Goal: Task Accomplishment & Management: Use online tool/utility

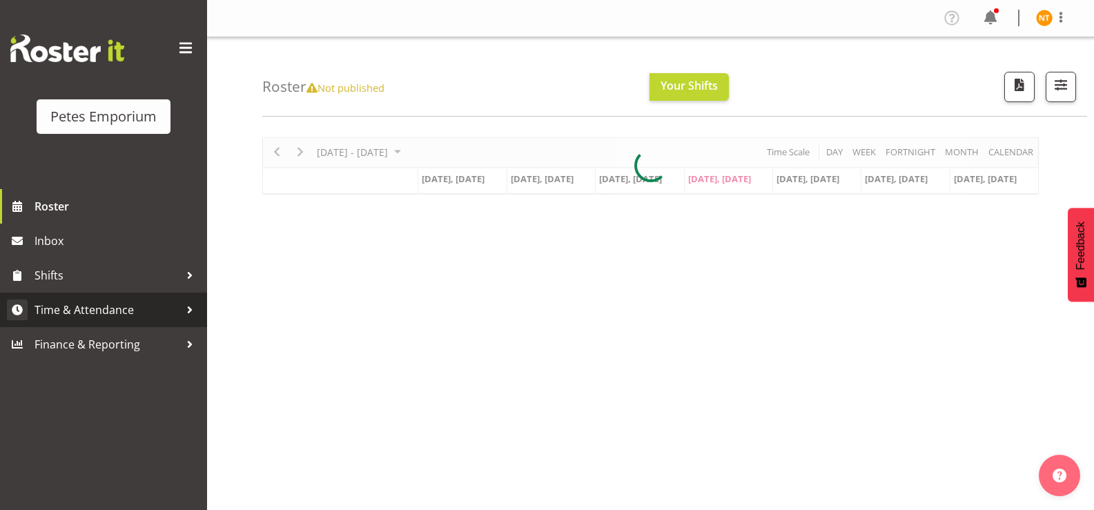
click at [61, 312] on span "Time & Attendance" at bounding box center [107, 310] width 145 height 21
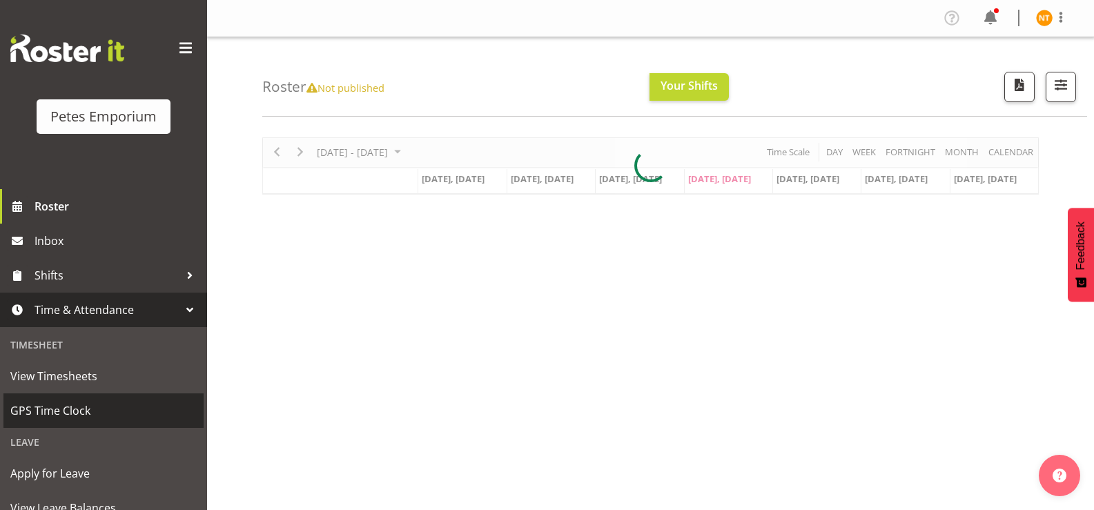
click at [55, 411] on span "GPS Time Clock" at bounding box center [103, 410] width 186 height 21
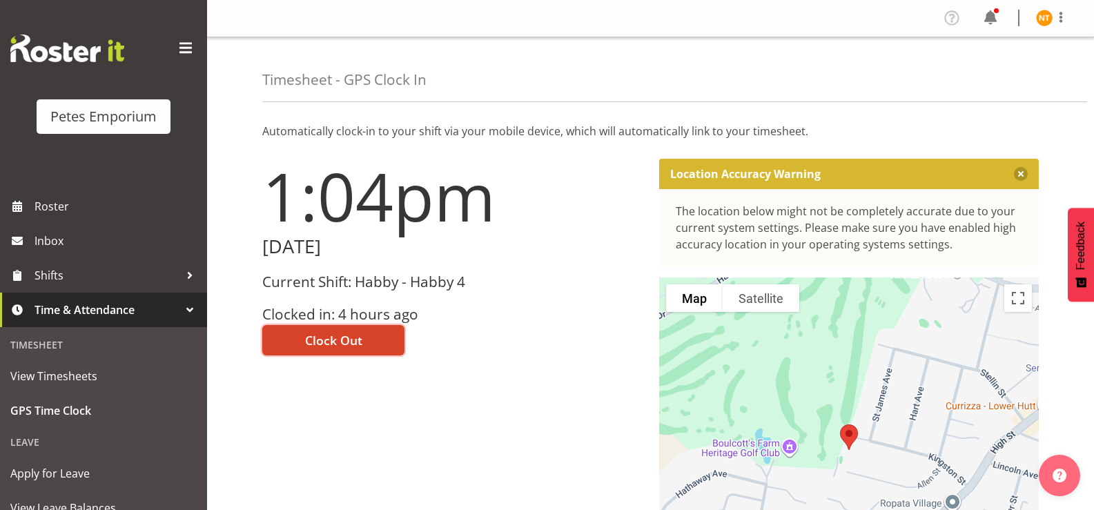
click at [339, 340] on span "Clock Out" at bounding box center [333, 340] width 57 height 18
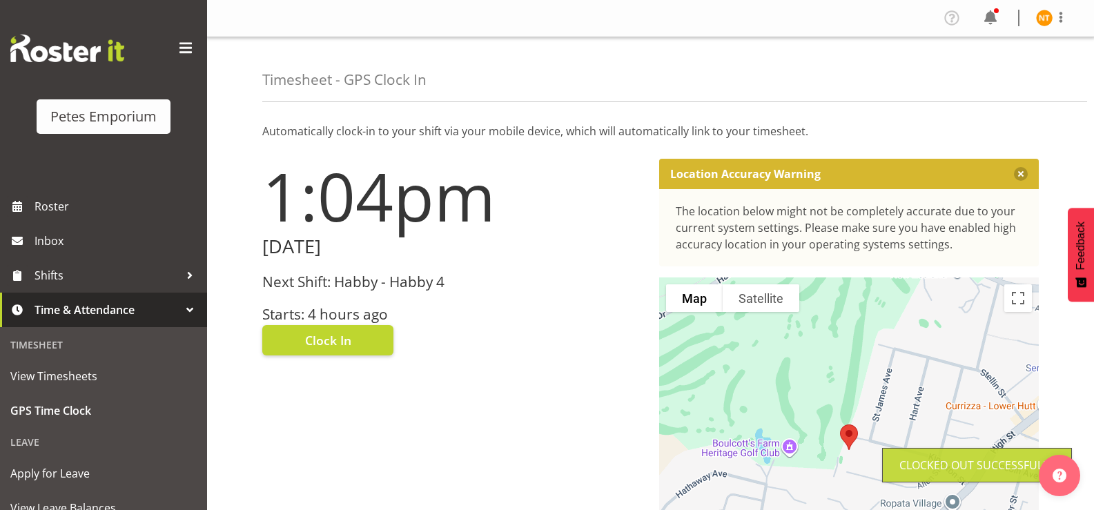
click at [1044, 20] on img at bounding box center [1044, 18] width 17 height 17
click at [978, 70] on link "Log Out" at bounding box center [1003, 72] width 133 height 25
